Goal: Task Accomplishment & Management: Use online tool/utility

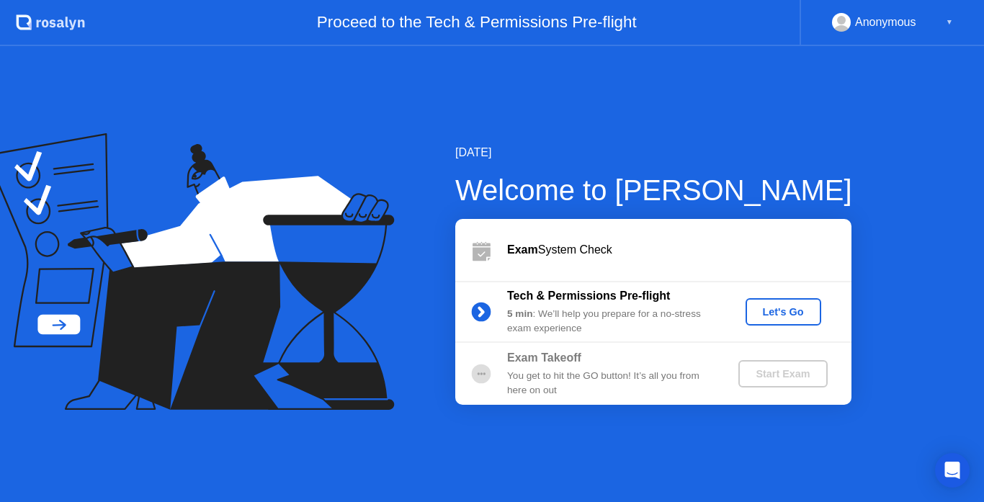
click at [779, 306] on div "Let's Go" at bounding box center [783, 312] width 64 height 12
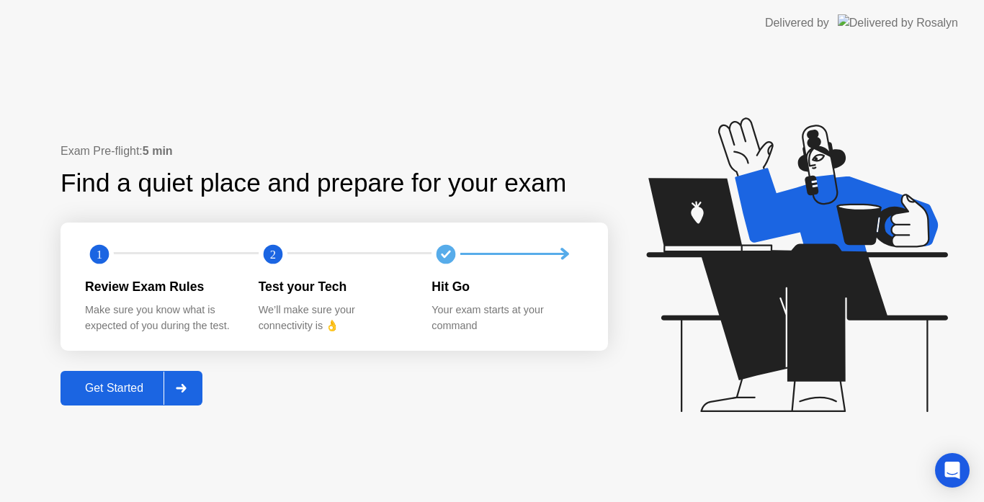
click at [146, 393] on div "Get Started" at bounding box center [114, 388] width 99 height 13
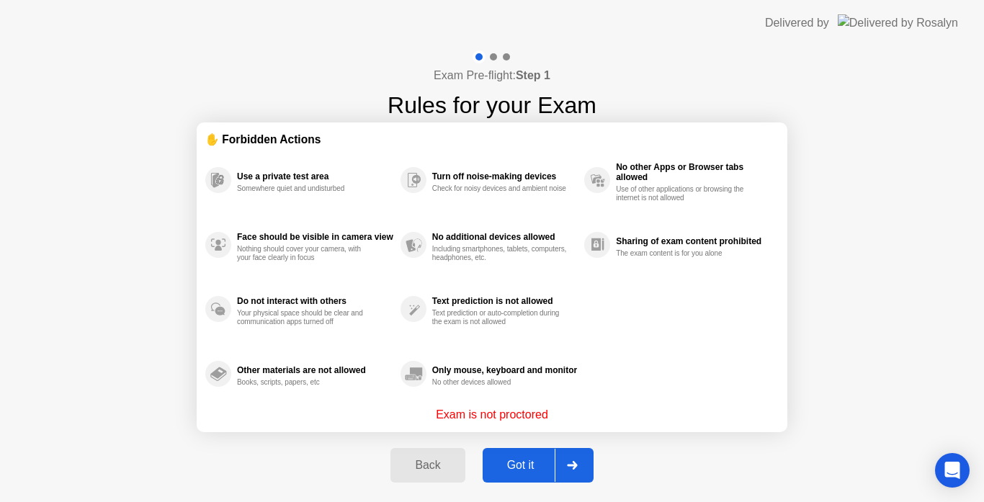
click at [526, 469] on div "Got it" at bounding box center [521, 465] width 68 height 13
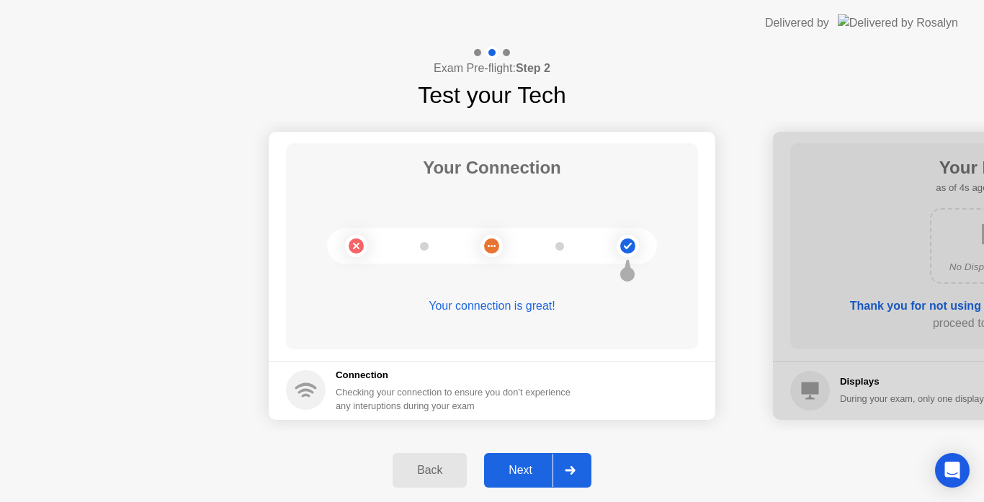
click at [519, 473] on div "Next" at bounding box center [520, 470] width 64 height 13
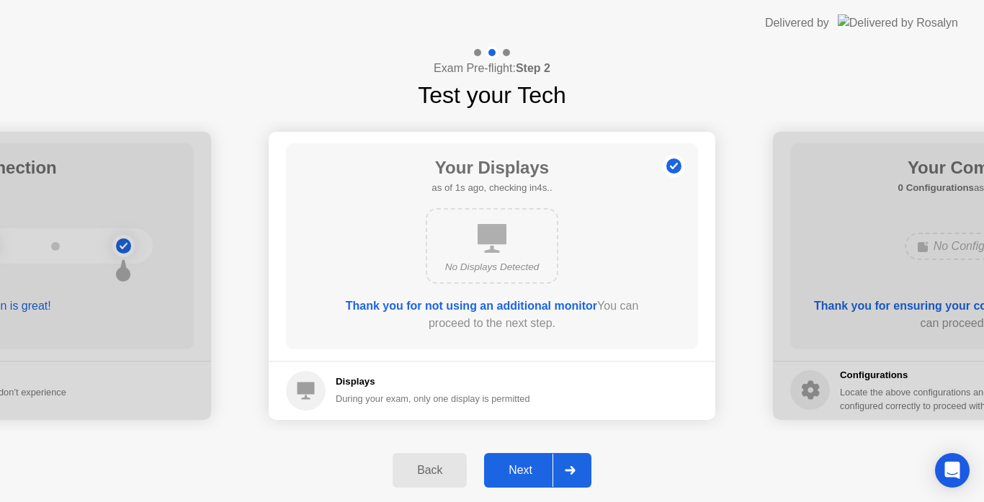
click at [528, 472] on div "Next" at bounding box center [520, 470] width 64 height 13
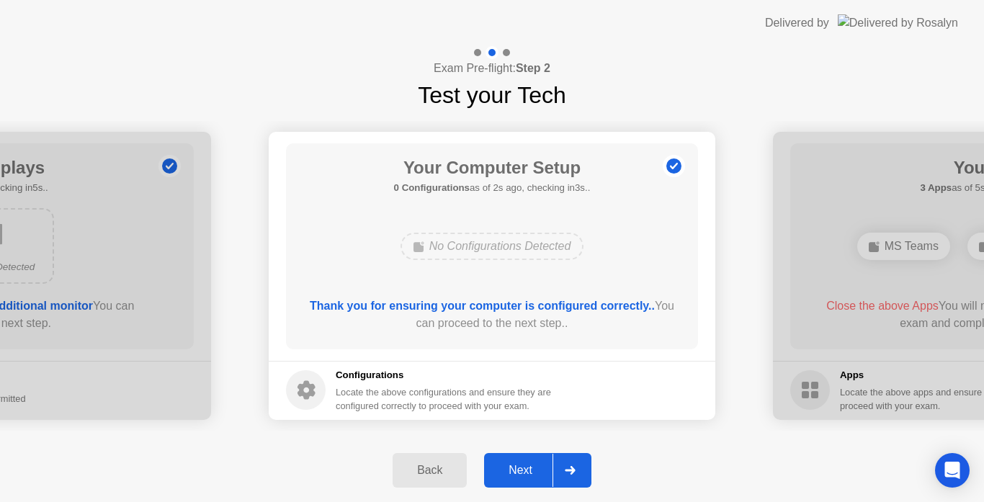
click at [528, 472] on div "Next" at bounding box center [520, 470] width 64 height 13
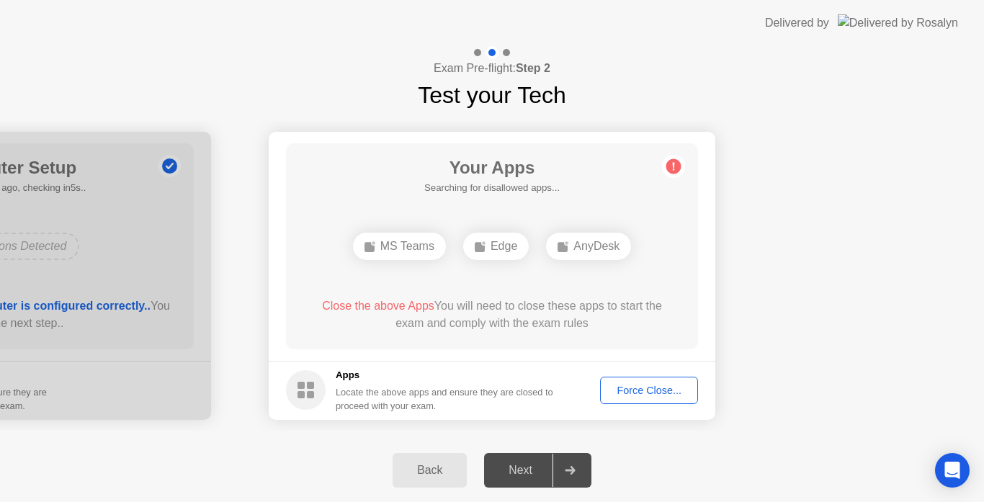
click at [637, 385] on div "Force Close..." at bounding box center [649, 391] width 88 height 12
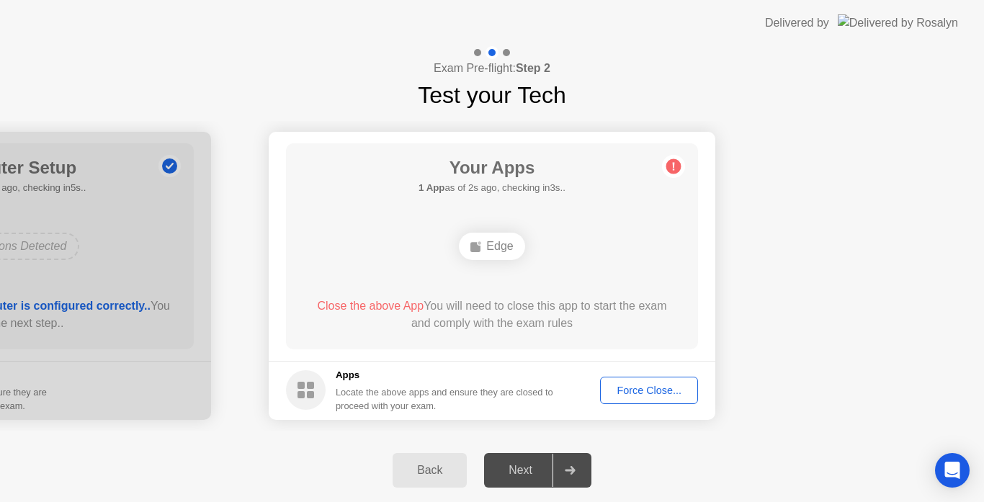
click at [645, 388] on div "Force Close..." at bounding box center [649, 391] width 88 height 12
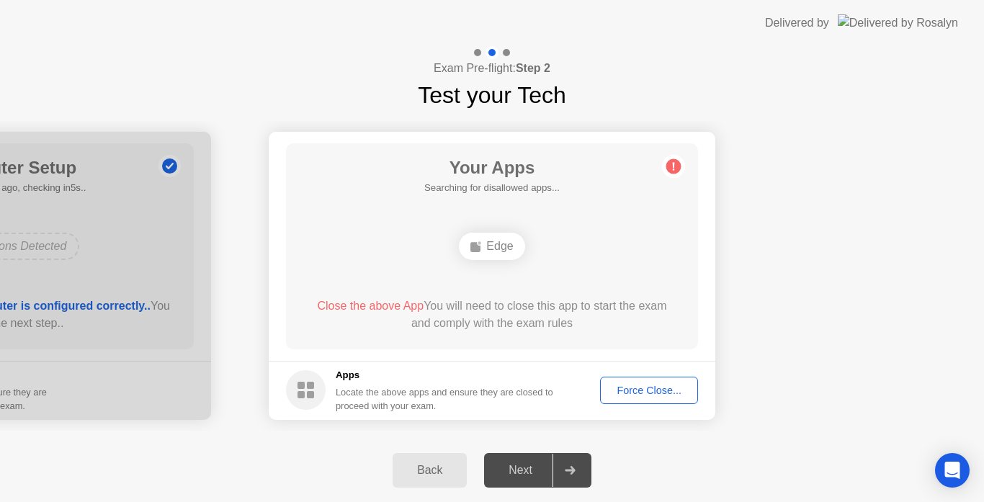
click at [490, 251] on div "Edge" at bounding box center [492, 246] width 66 height 27
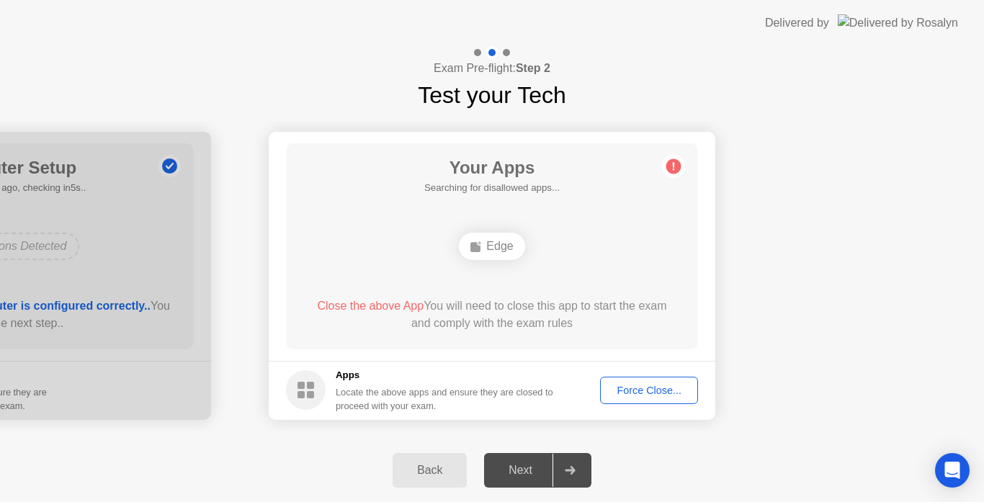
click at [491, 251] on div "Edge" at bounding box center [492, 246] width 66 height 27
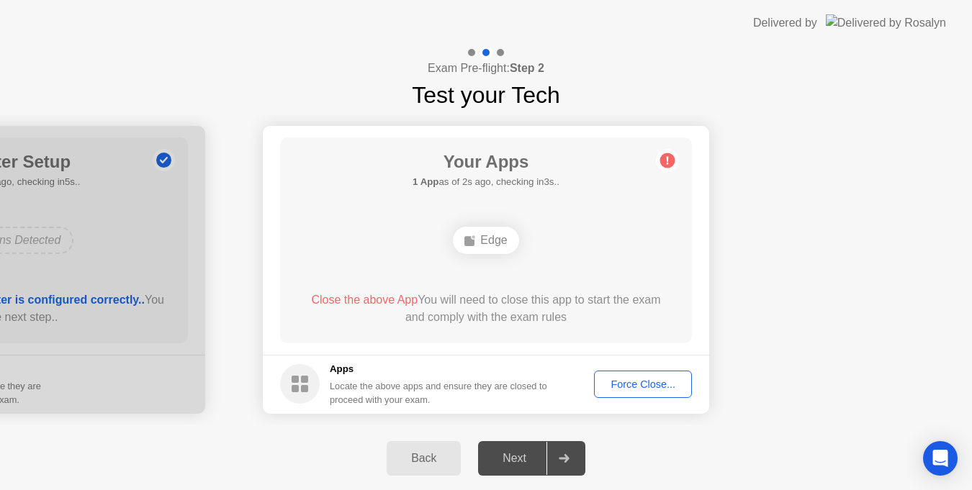
click at [629, 376] on button "Force Close..." at bounding box center [643, 384] width 98 height 27
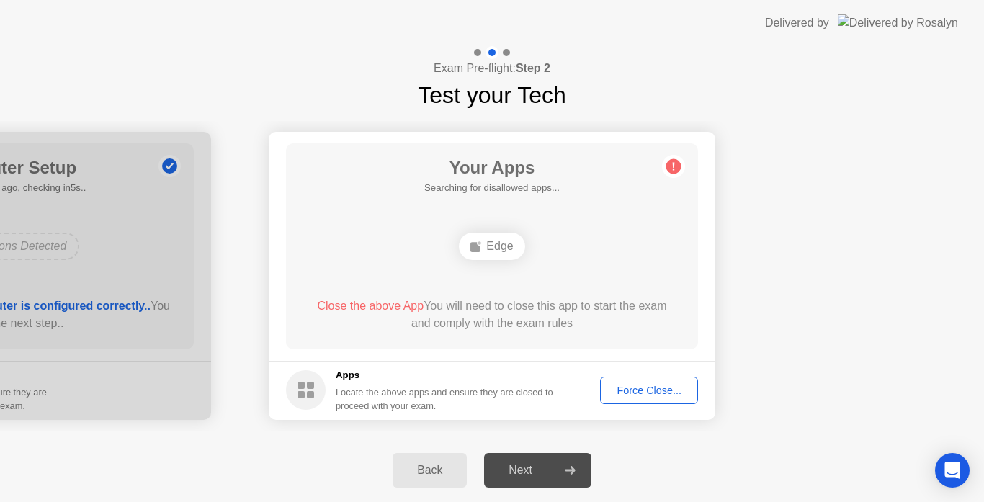
click at [646, 386] on div "Force Close..." at bounding box center [649, 391] width 88 height 12
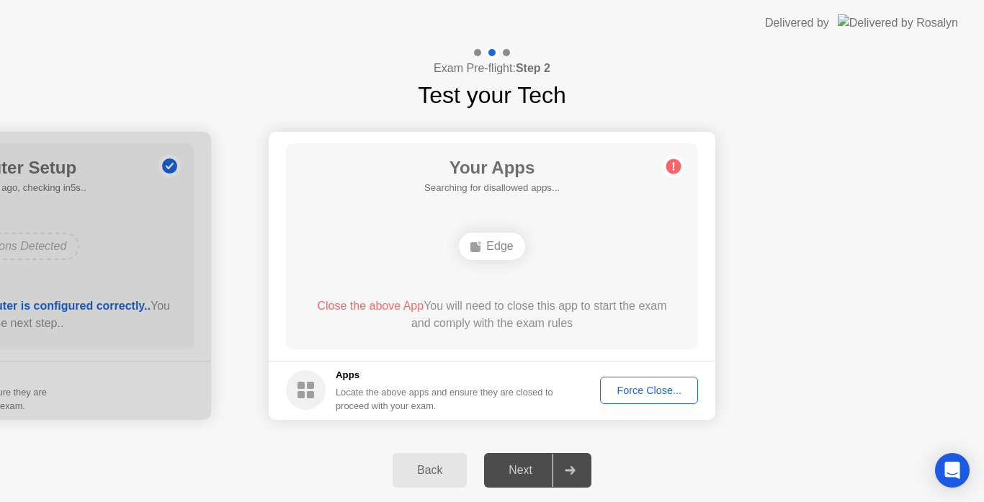
click at [650, 388] on div "Force Close..." at bounding box center [649, 391] width 88 height 12
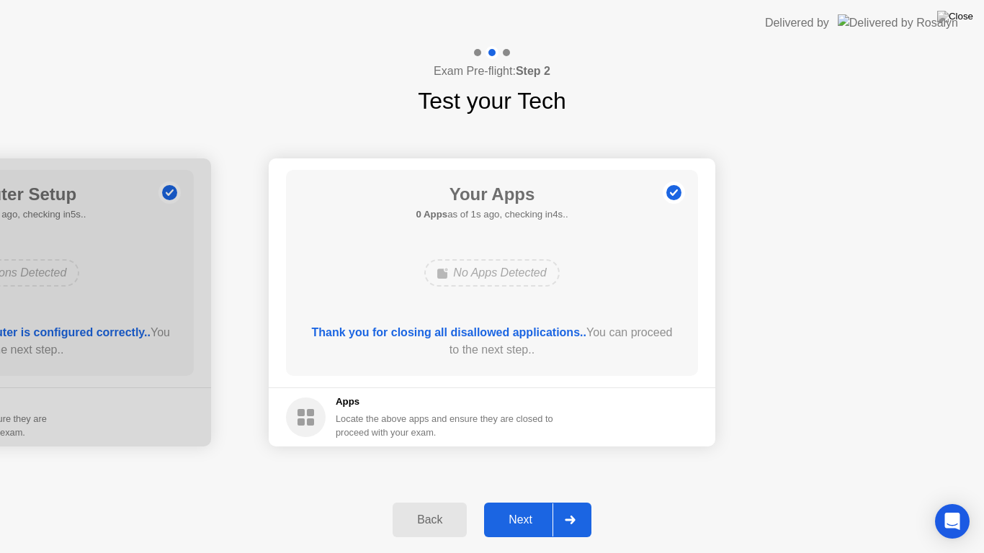
click at [527, 501] on div "Next" at bounding box center [520, 520] width 64 height 13
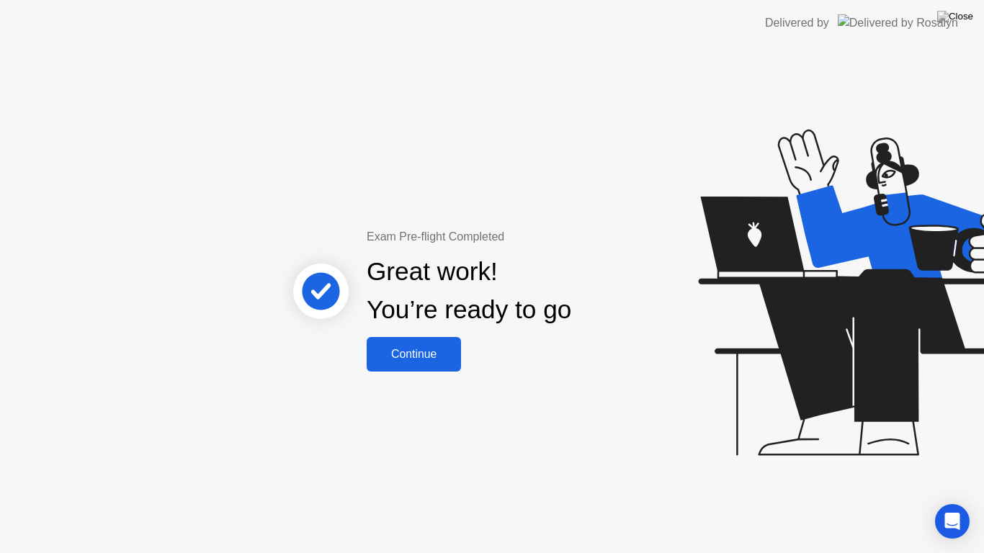
click at [428, 343] on button "Continue" at bounding box center [414, 354] width 94 height 35
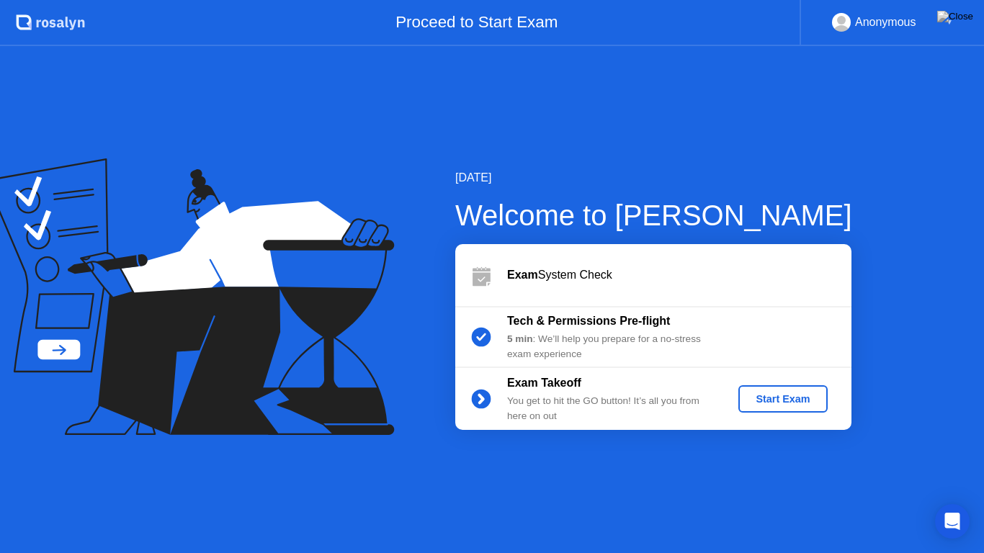
click at [774, 395] on div "Start Exam" at bounding box center [782, 399] width 77 height 12
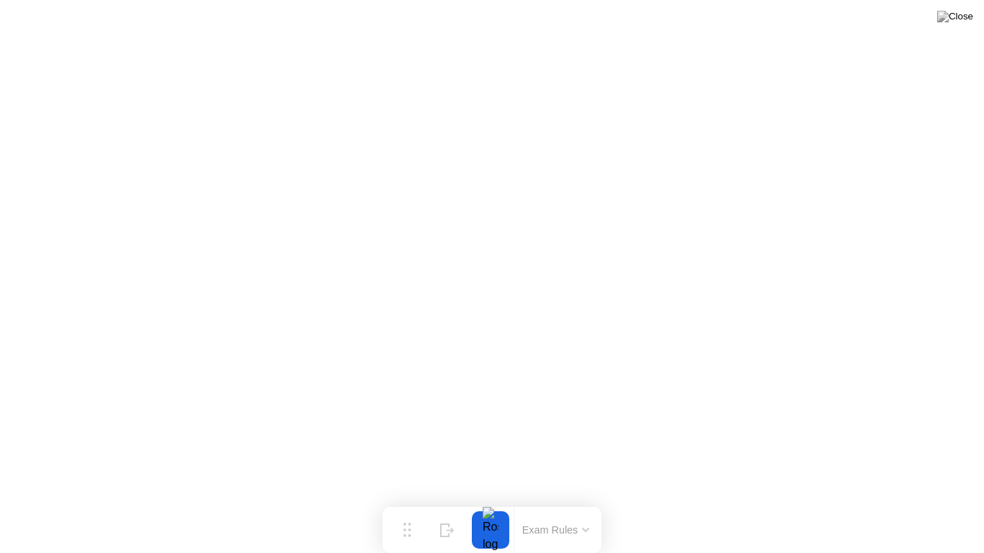
click at [548, 501] on button "Exam Rules" at bounding box center [556, 530] width 76 height 13
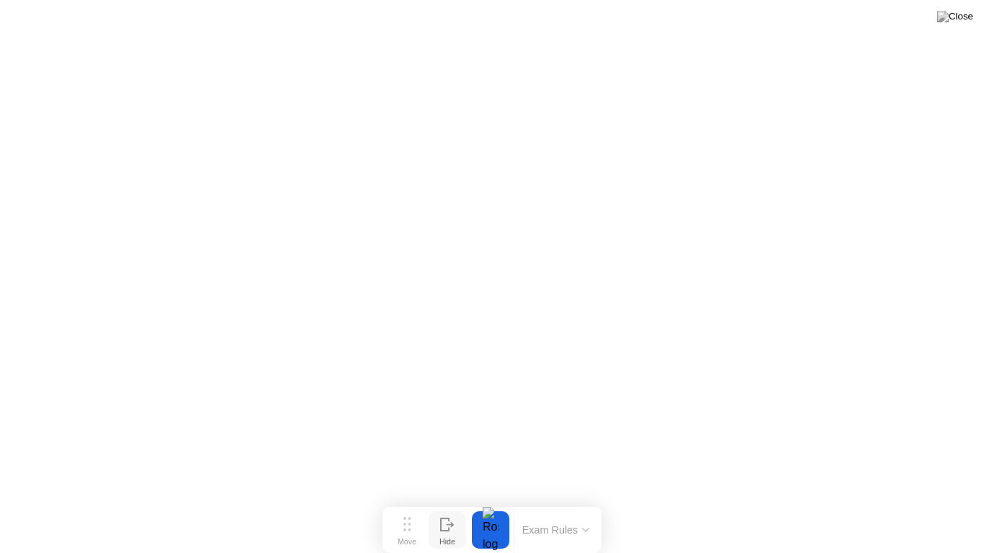
click at [442, 501] on icon at bounding box center [445, 525] width 8 height 12
click div "End Proctoring Session"
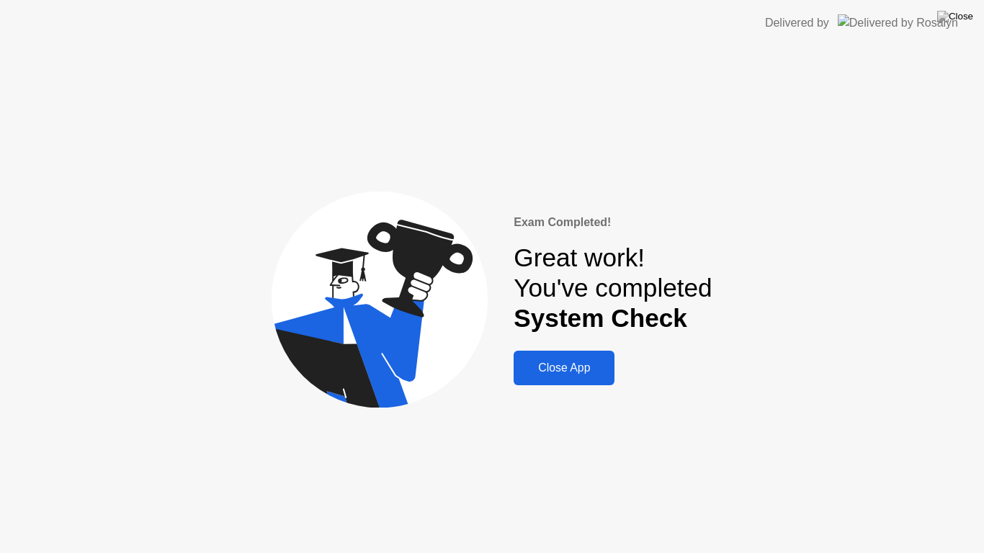
click at [575, 362] on div "Close App" at bounding box center [564, 368] width 92 height 13
